Goal: Information Seeking & Learning: Learn about a topic

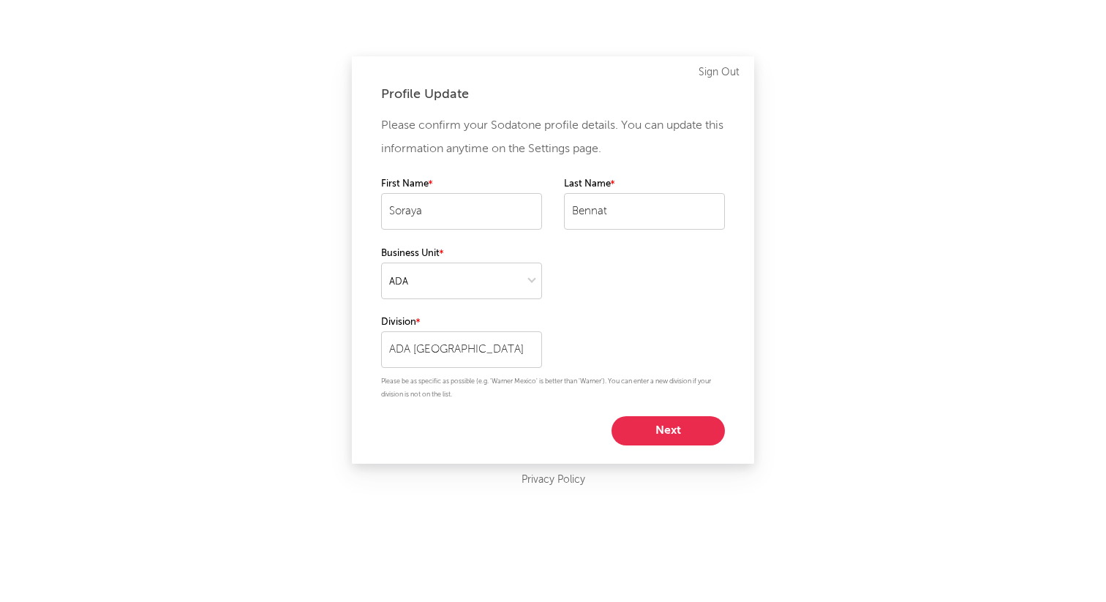
click at [678, 429] on button "Next" at bounding box center [667, 430] width 113 height 29
select select "other"
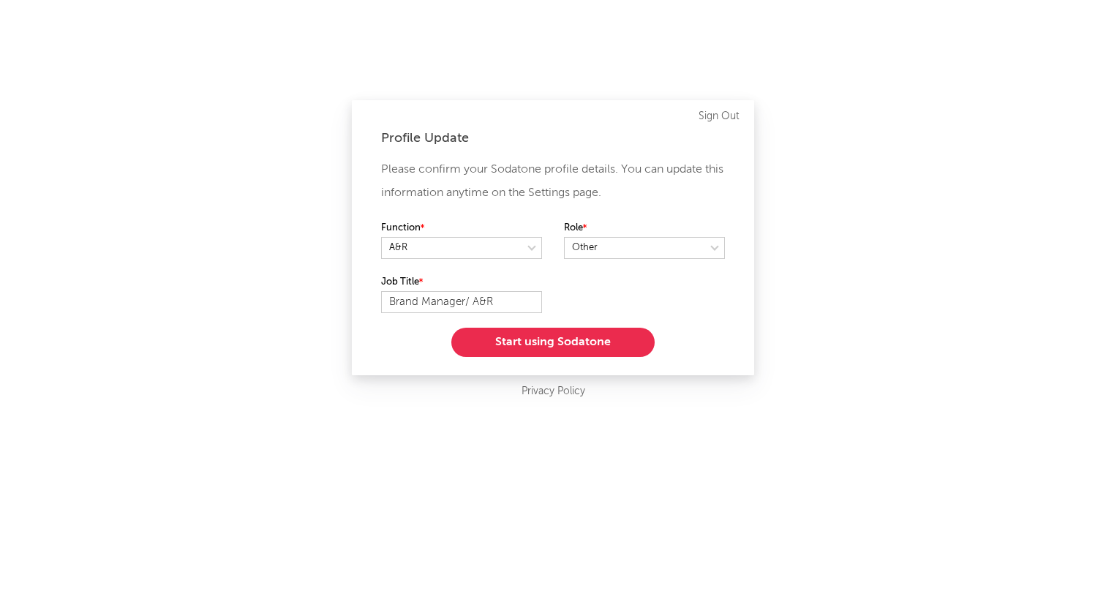
click at [596, 337] on button "Start using Sodatone" at bounding box center [552, 342] width 203 height 29
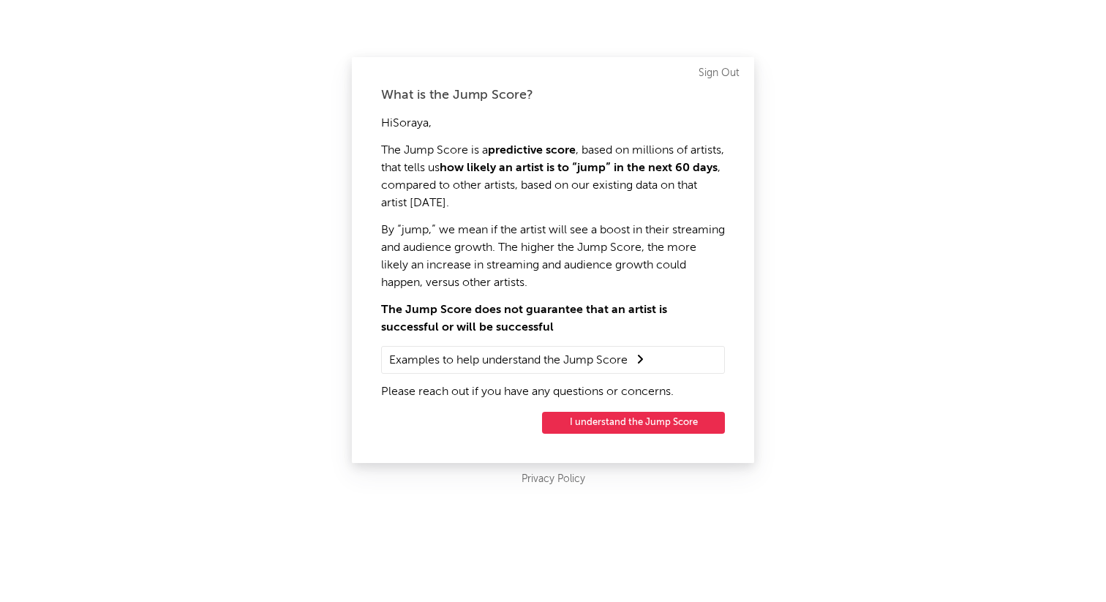
click at [605, 423] on button "I understand the Jump Score" at bounding box center [633, 423] width 183 height 22
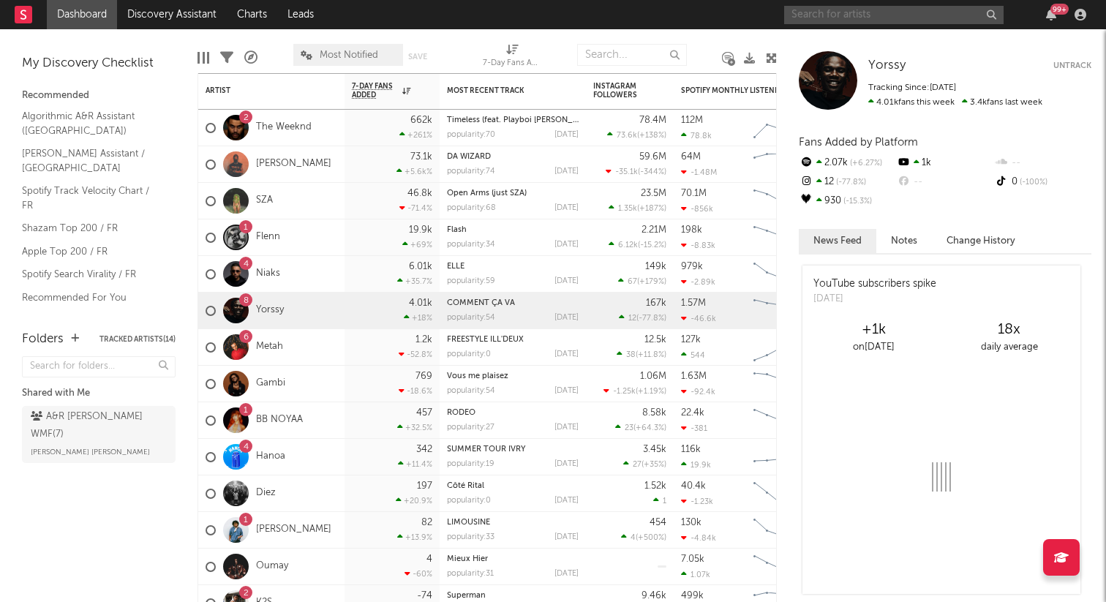
click at [858, 12] on input "text" at bounding box center [893, 15] width 219 height 18
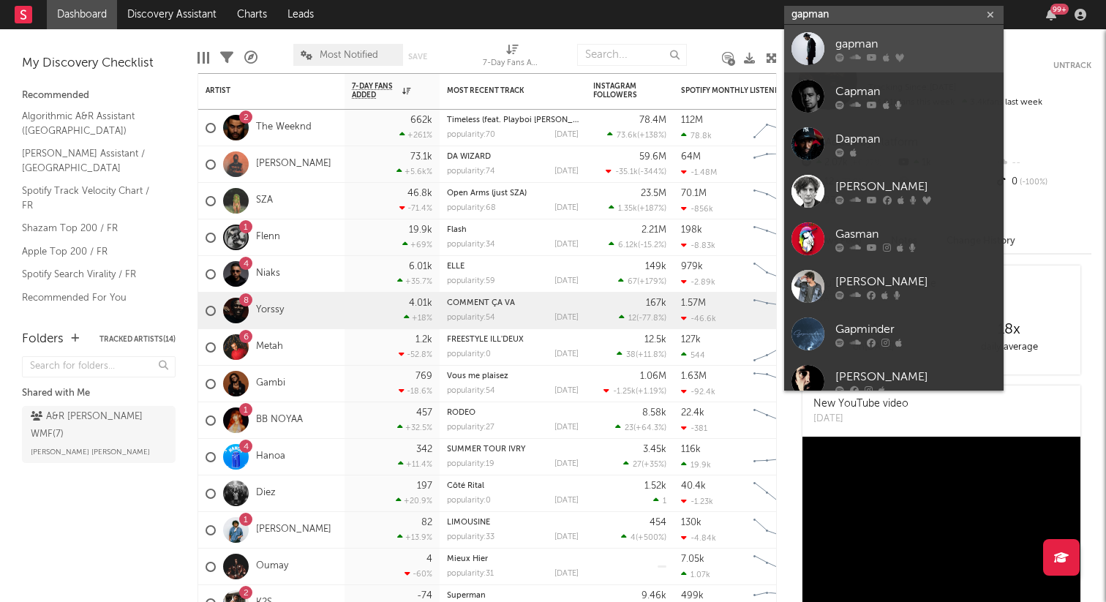
type input "gapman"
click at [850, 48] on div "gapman" at bounding box center [915, 44] width 161 height 18
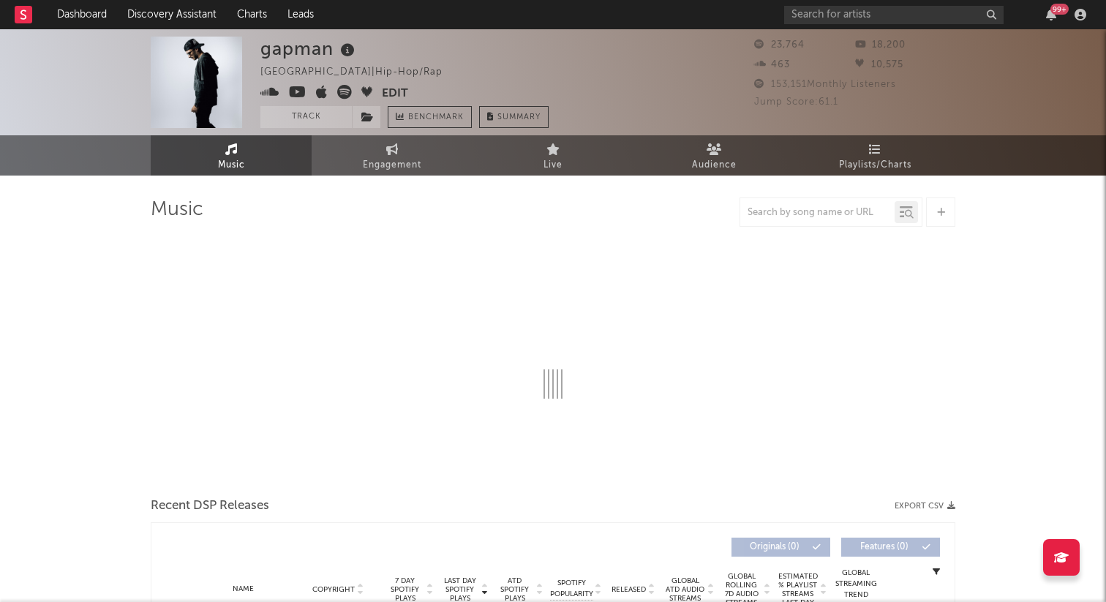
select select "6m"
